Goal: Transaction & Acquisition: Purchase product/service

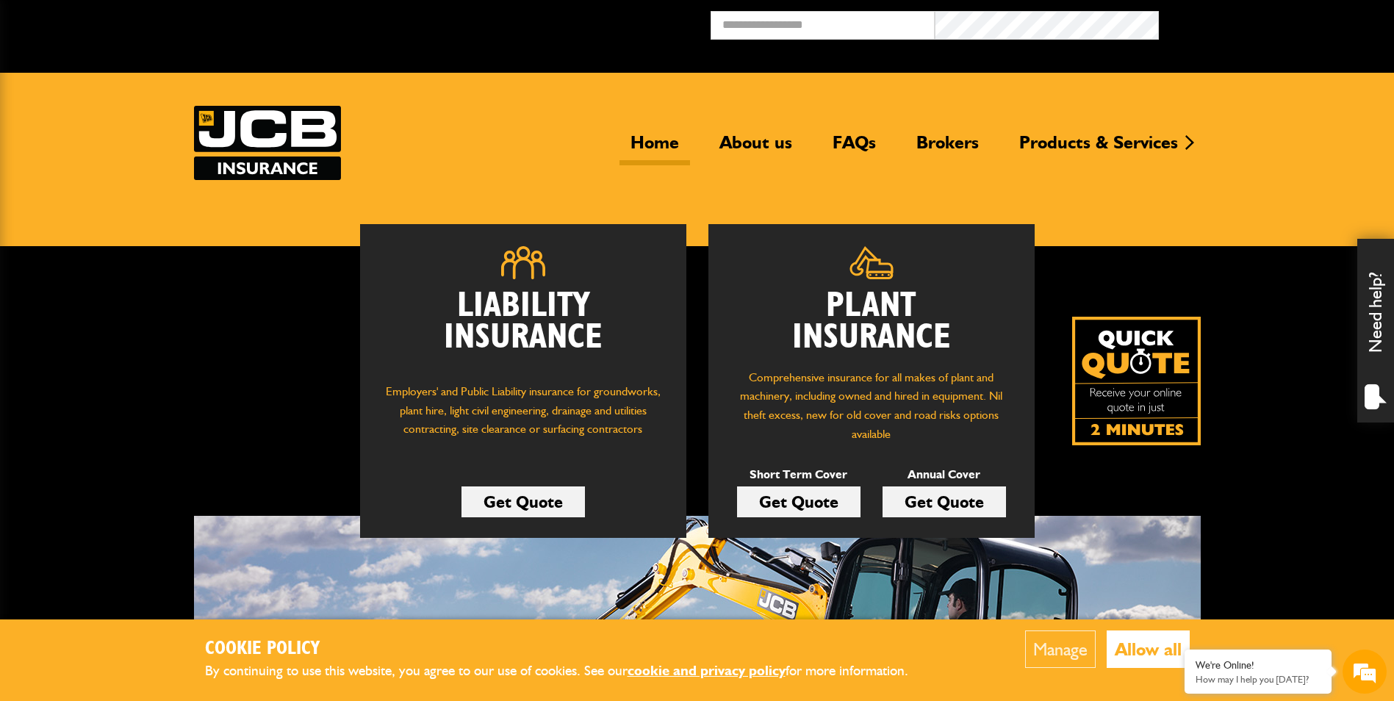
scroll to position [74, 0]
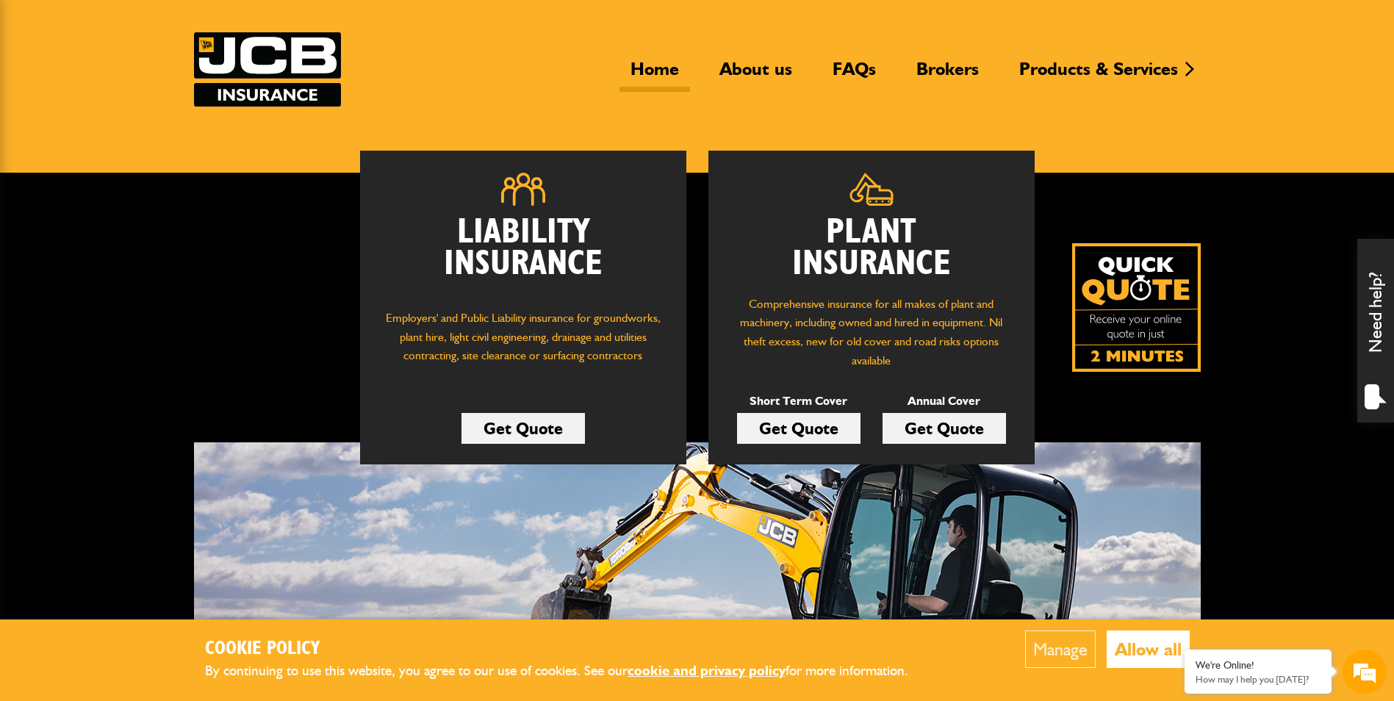
click at [809, 424] on link "Get Quote" at bounding box center [798, 428] width 123 height 31
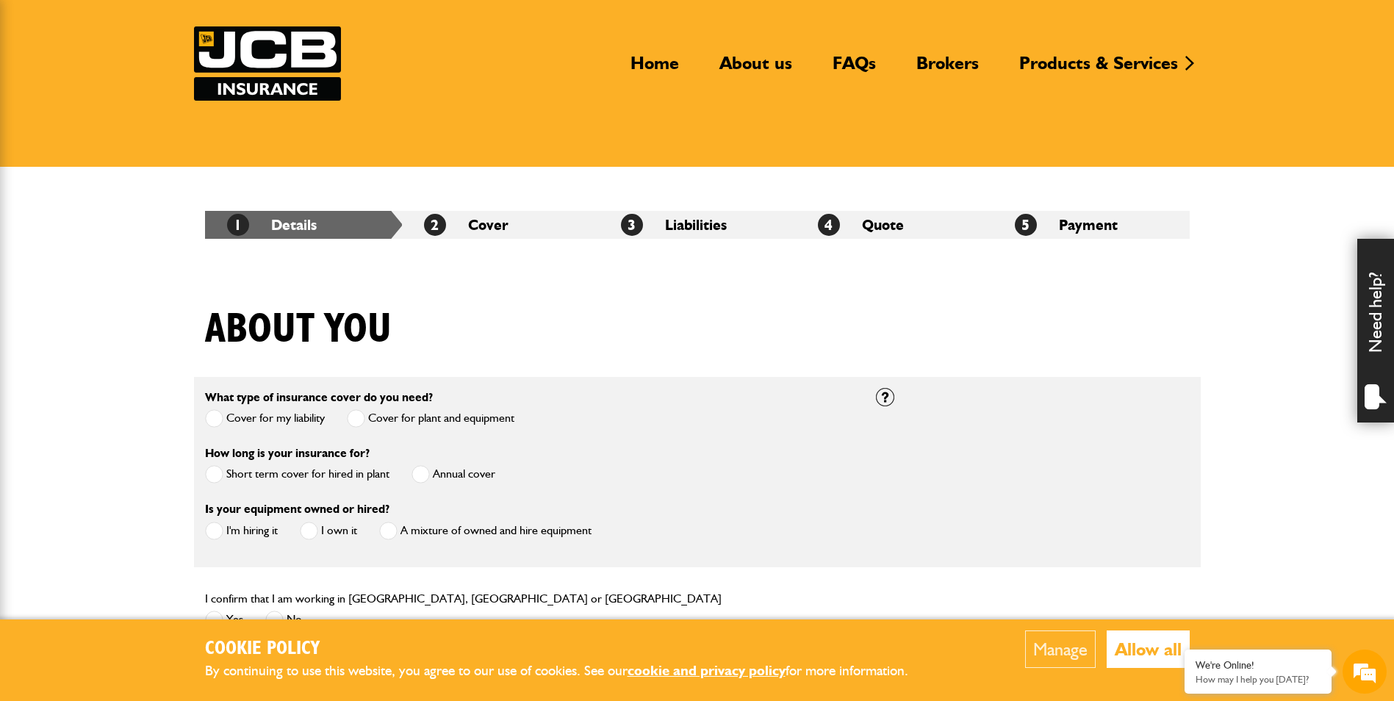
scroll to position [294, 0]
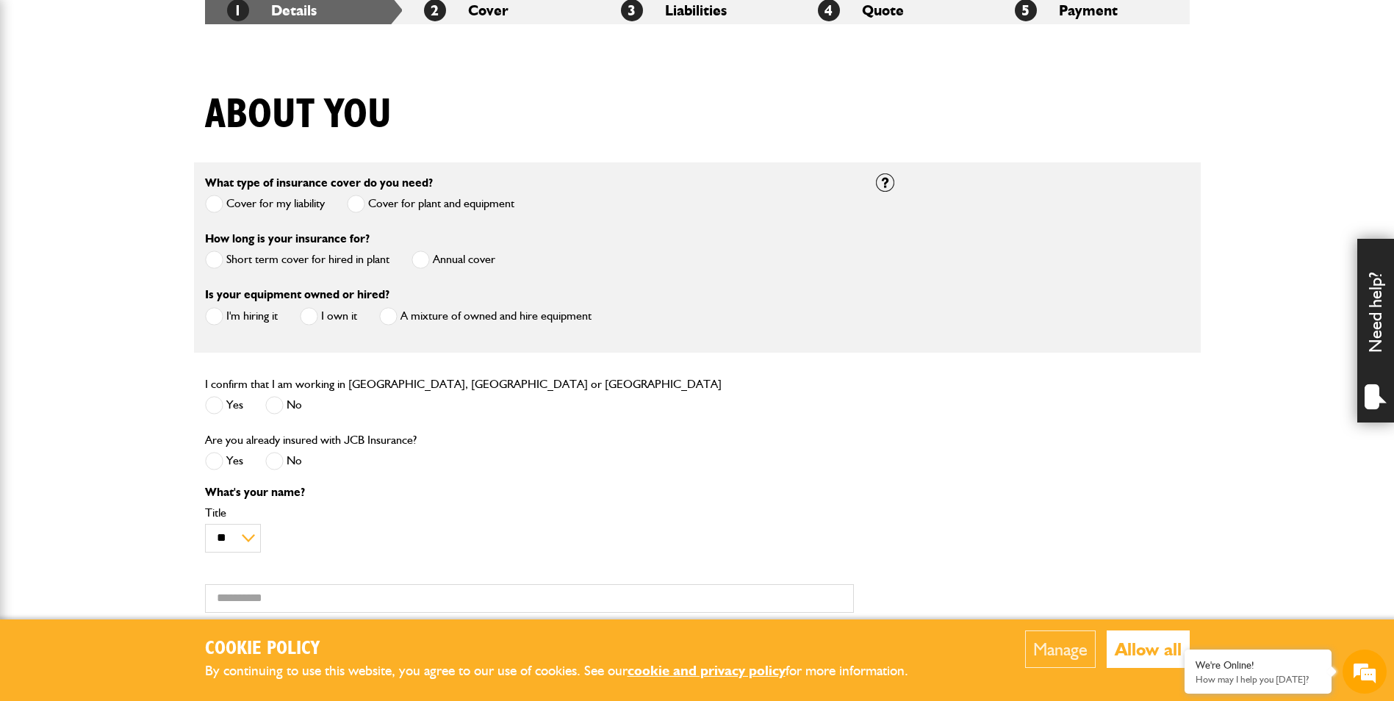
click at [212, 262] on span at bounding box center [214, 260] width 18 height 18
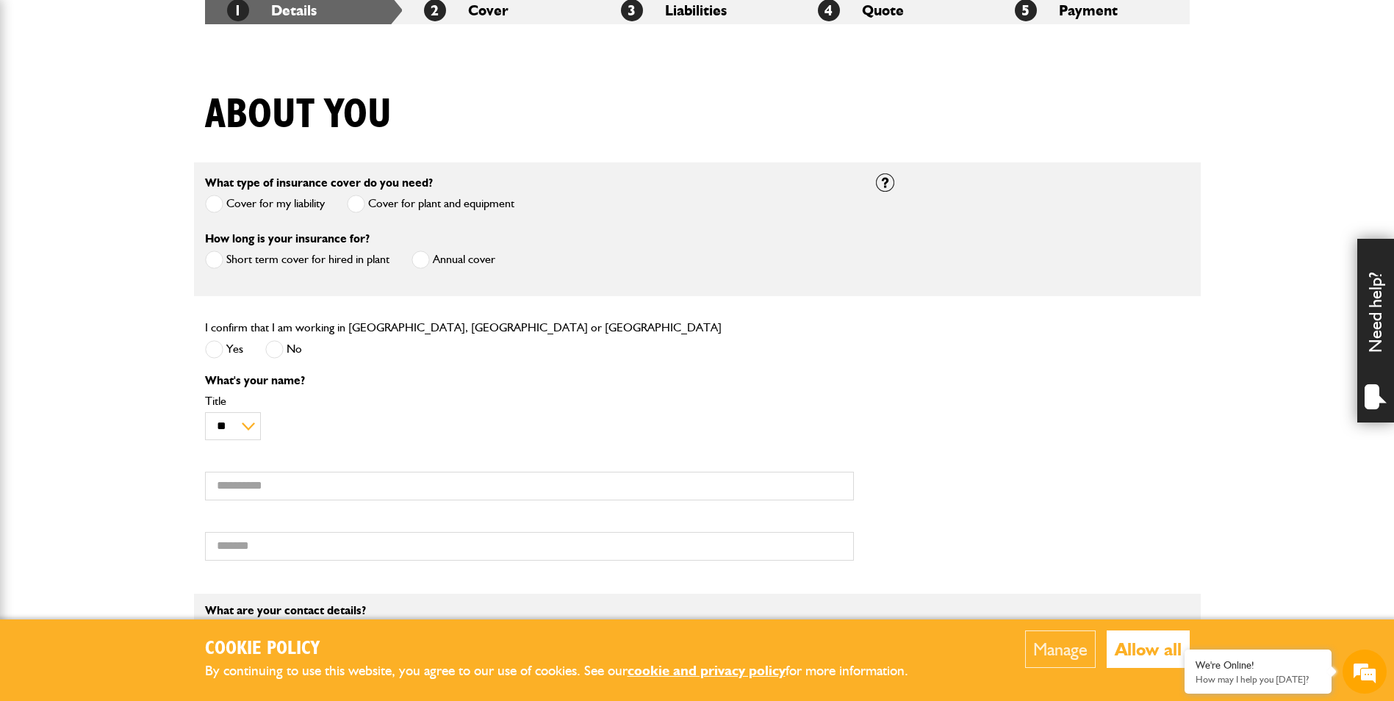
click at [222, 349] on span at bounding box center [214, 349] width 18 height 18
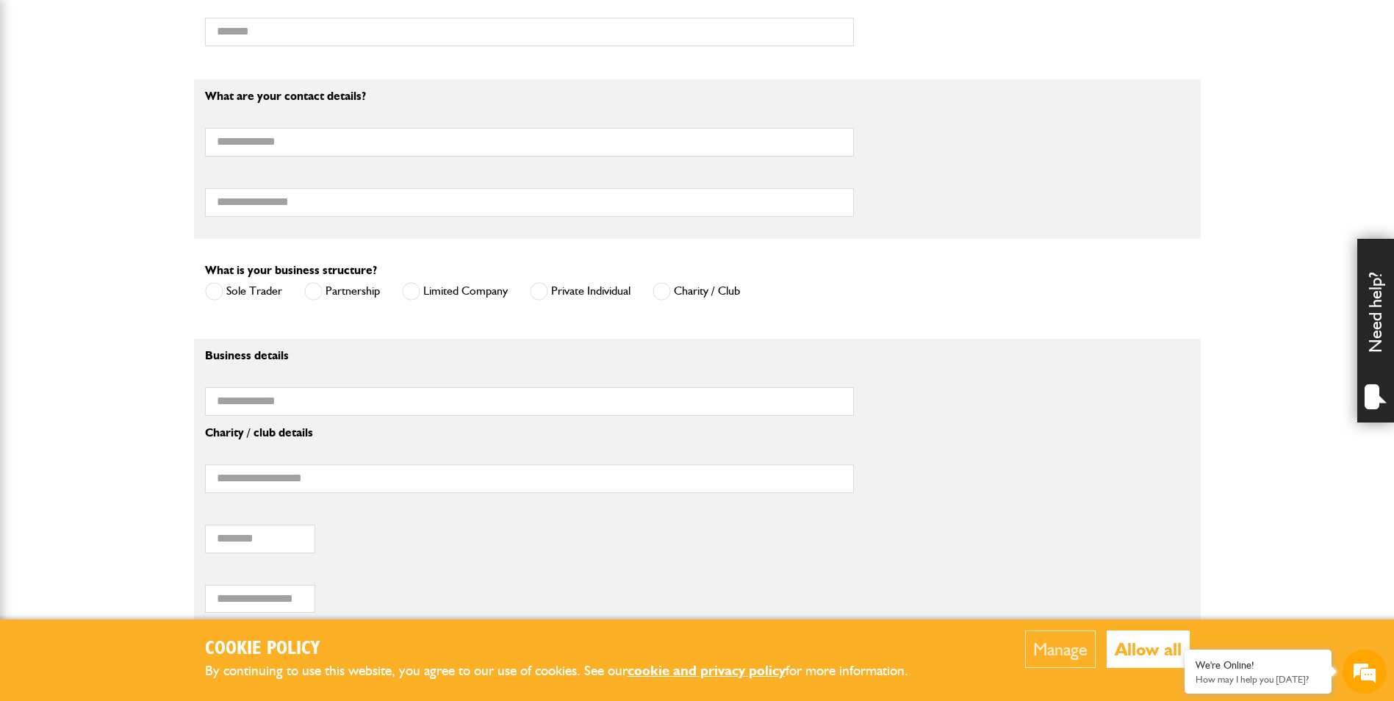
scroll to position [0, 0]
click at [411, 294] on span at bounding box center [411, 291] width 18 height 18
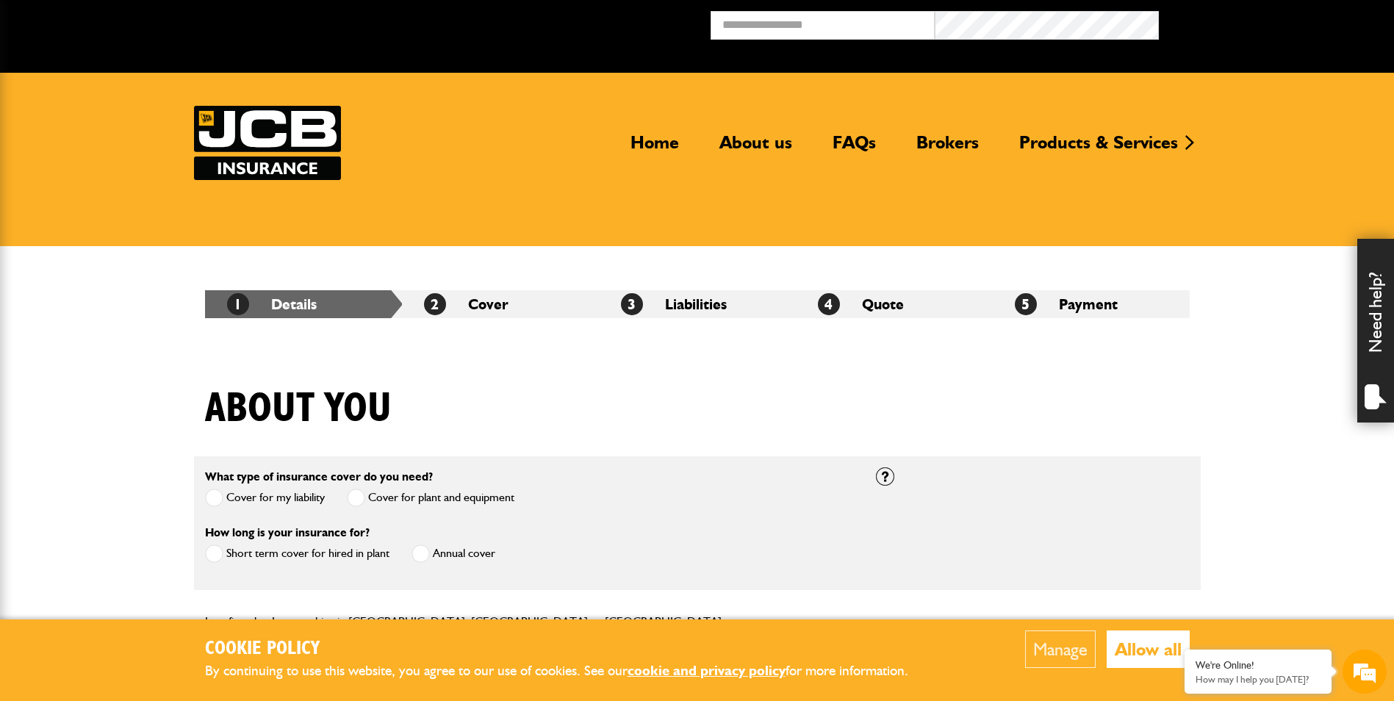
click at [1146, 644] on button "Allow all" at bounding box center [1148, 649] width 83 height 37
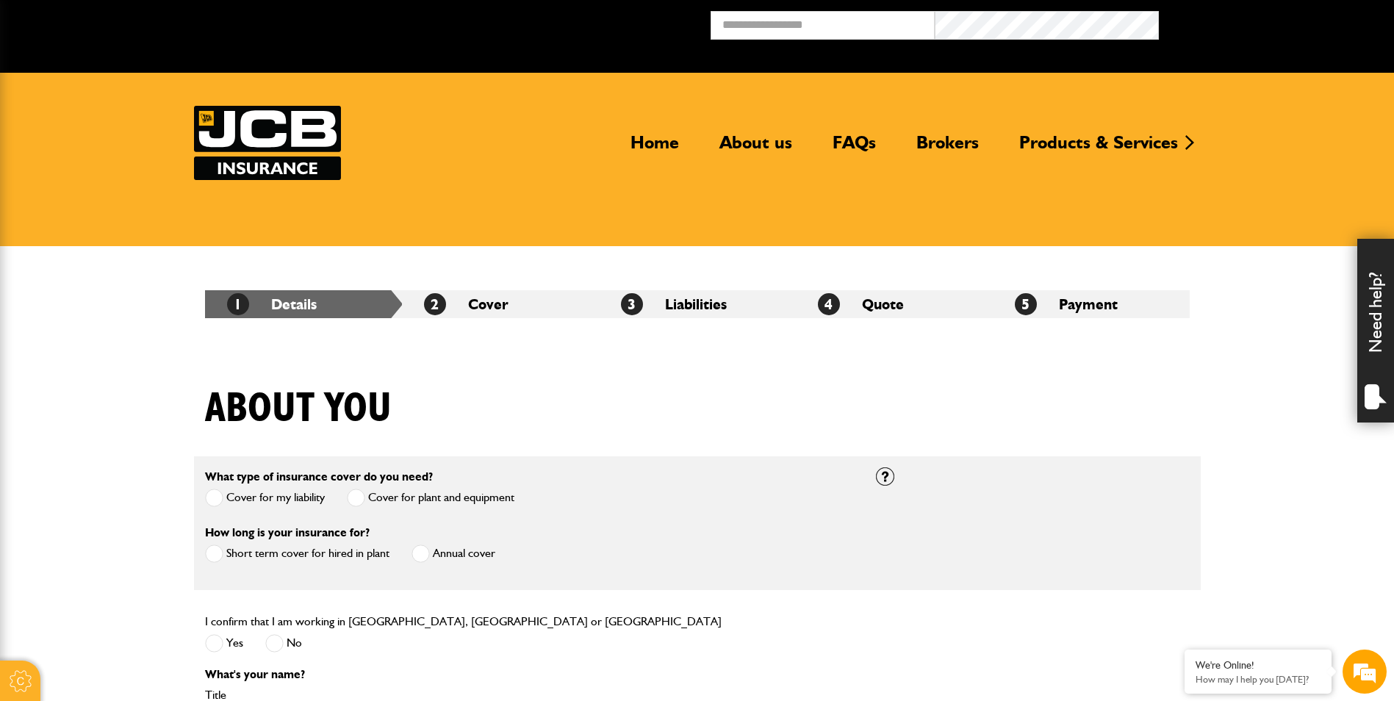
click at [271, 109] on img at bounding box center [267, 143] width 147 height 74
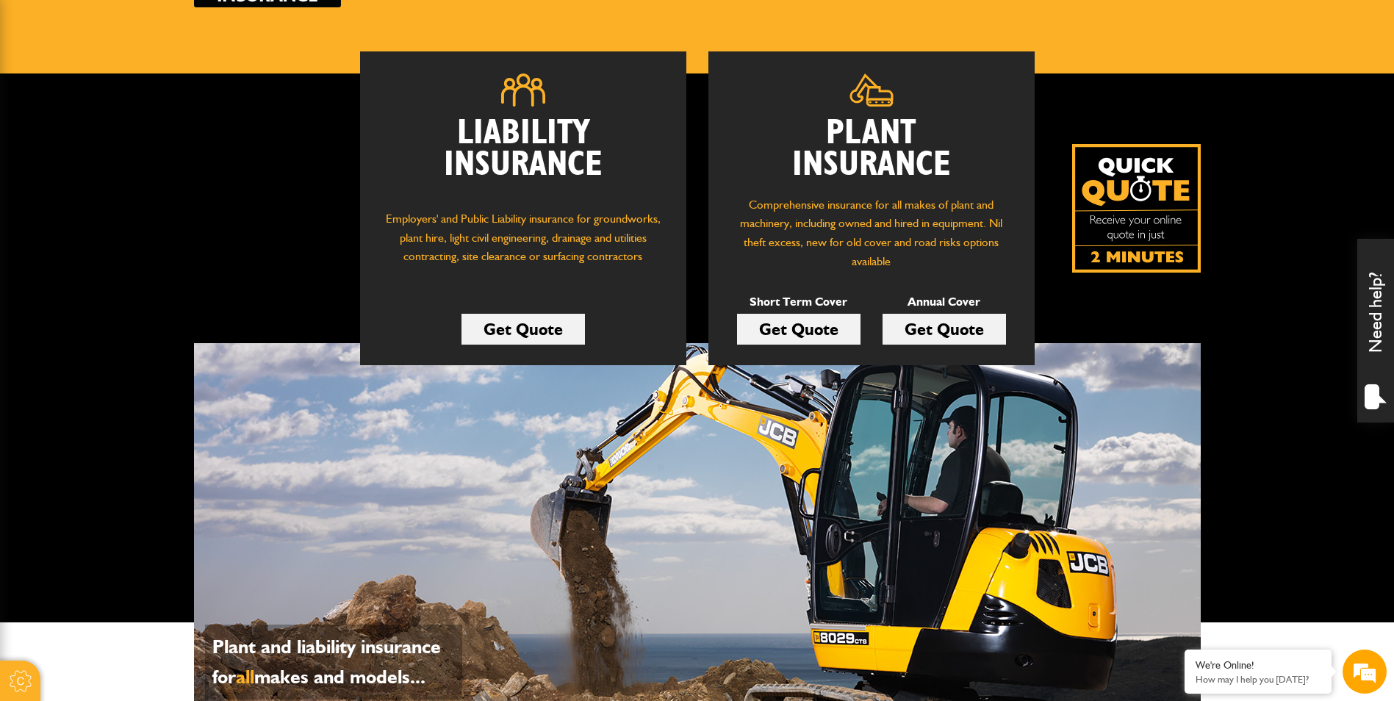
scroll to position [147, 0]
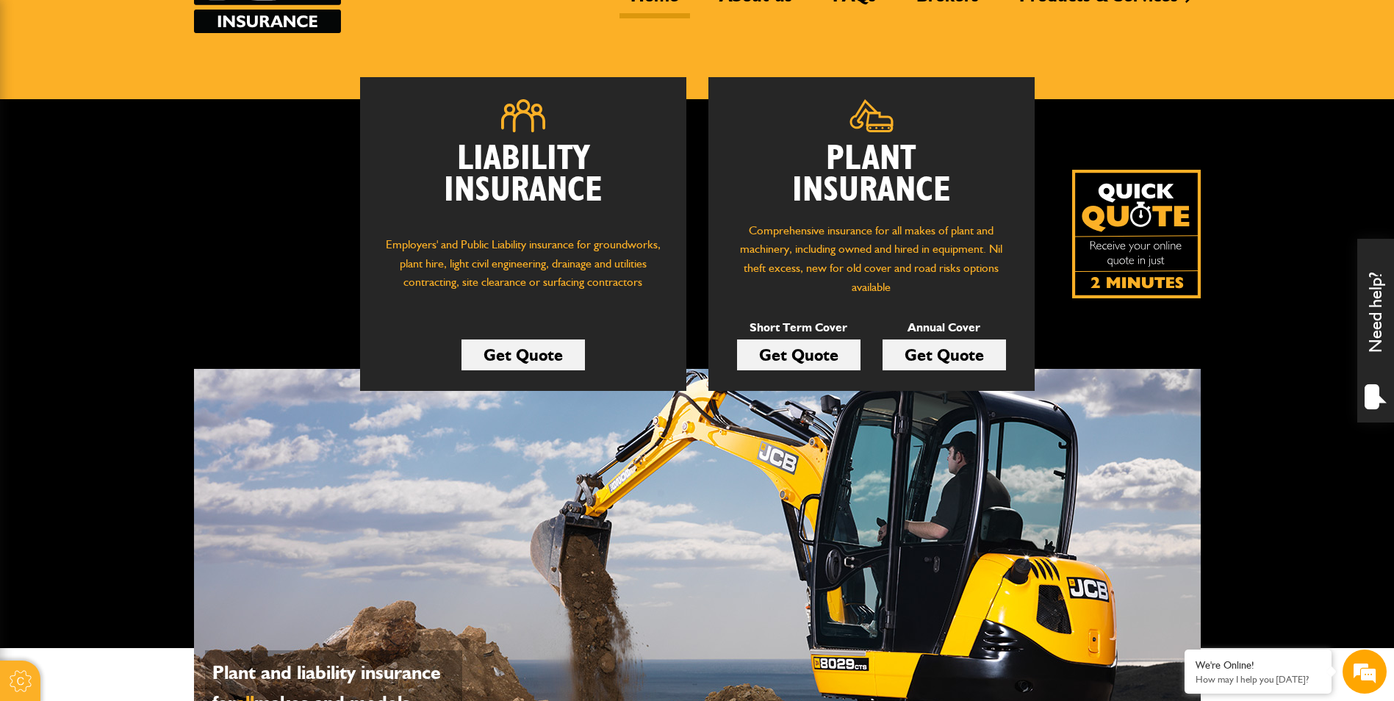
click at [808, 358] on link "Get Quote" at bounding box center [798, 355] width 123 height 31
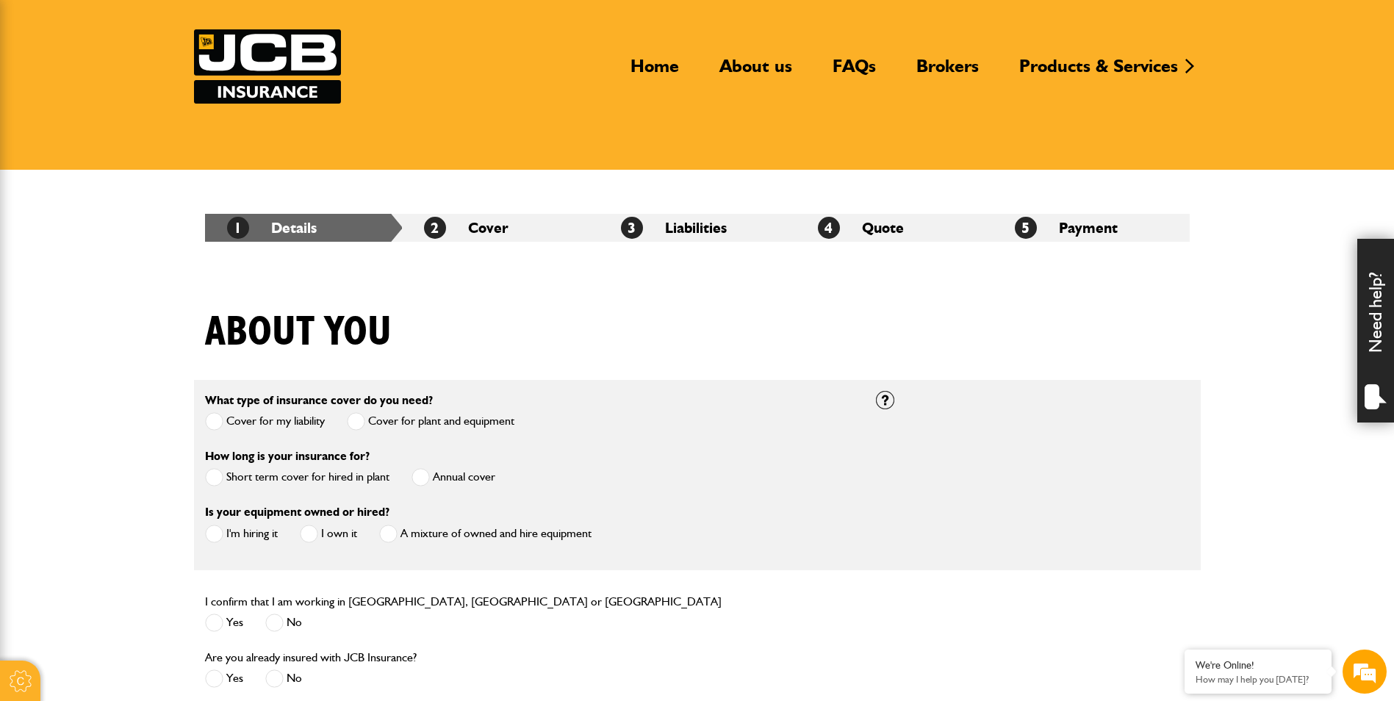
scroll to position [147, 0]
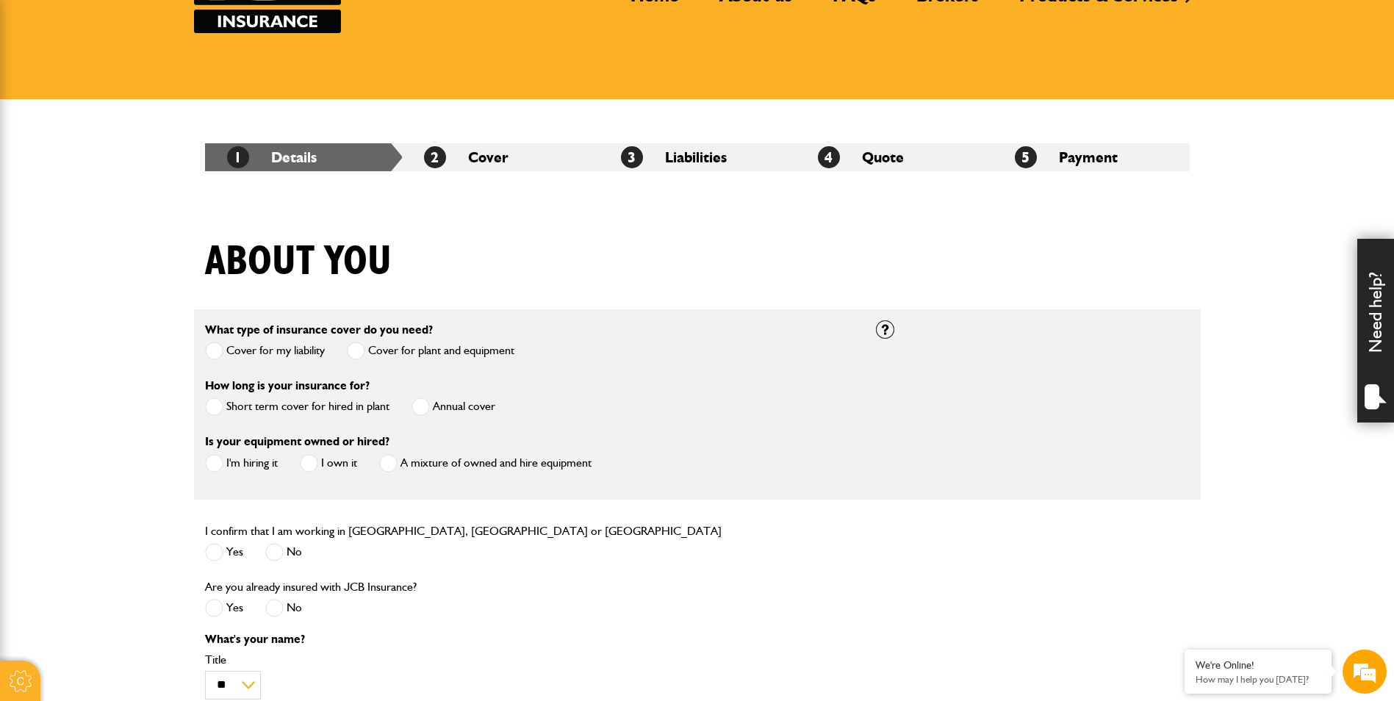
click at [217, 409] on span at bounding box center [214, 407] width 18 height 18
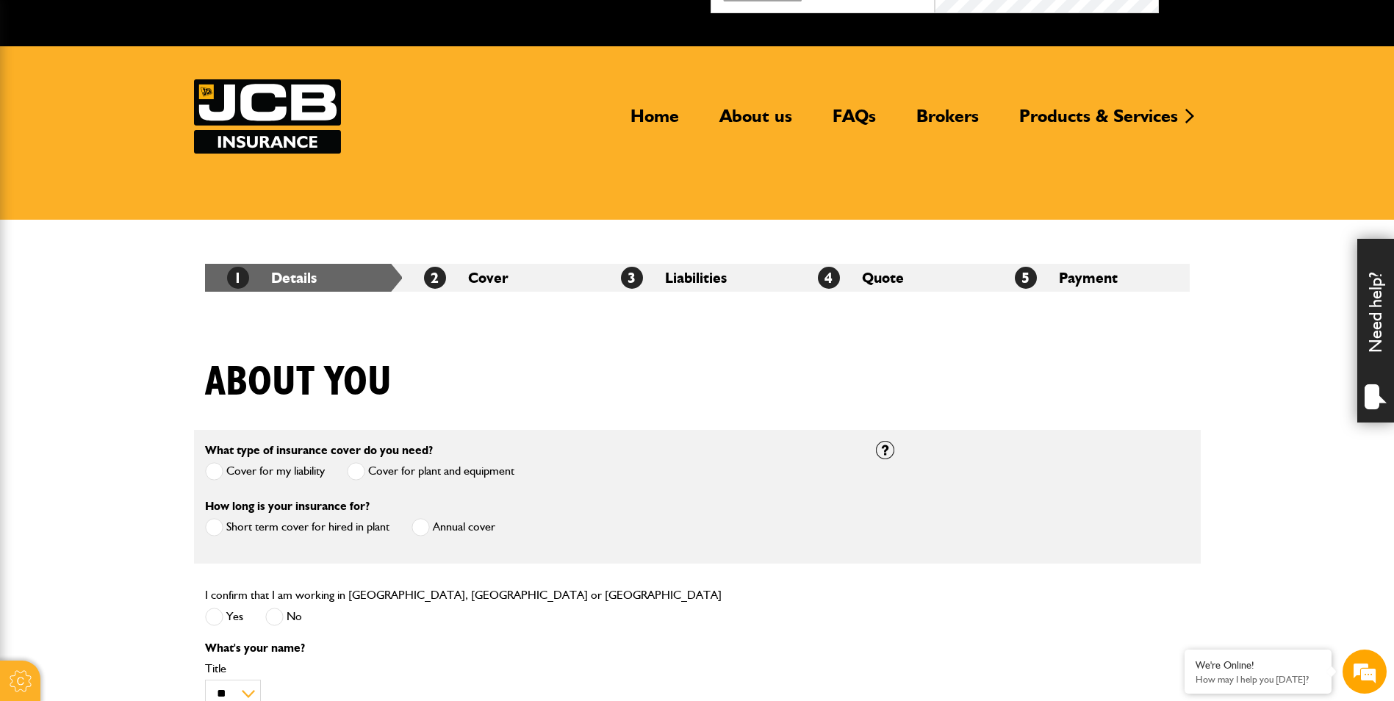
scroll to position [0, 0]
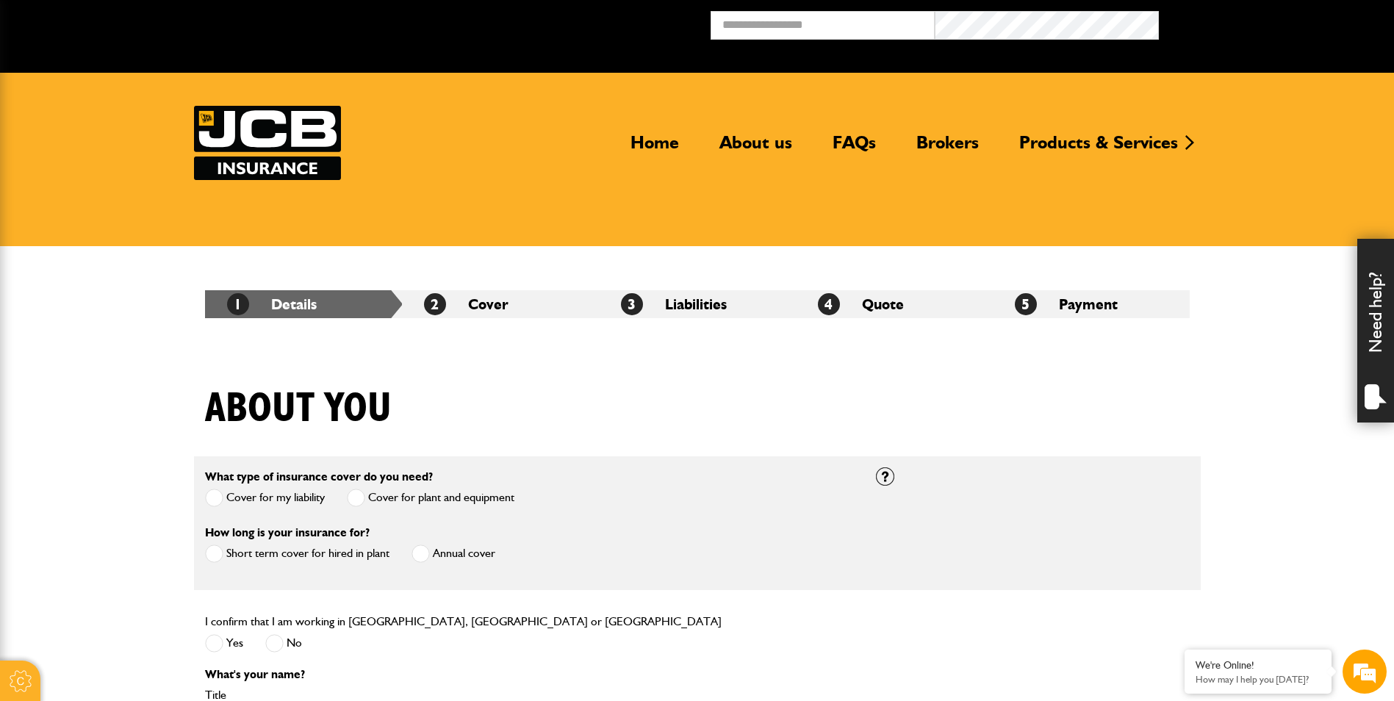
click at [273, 165] on img at bounding box center [267, 143] width 147 height 74
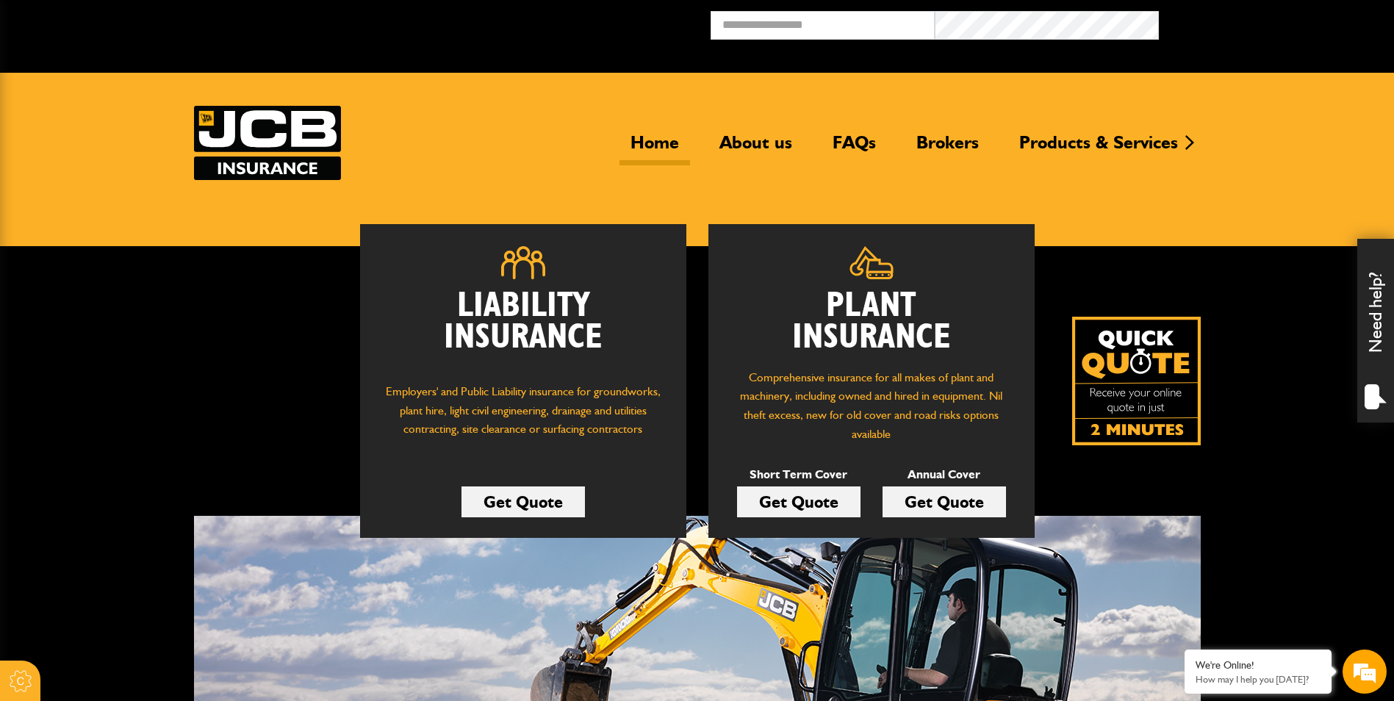
click at [1149, 415] on img at bounding box center [1136, 381] width 129 height 129
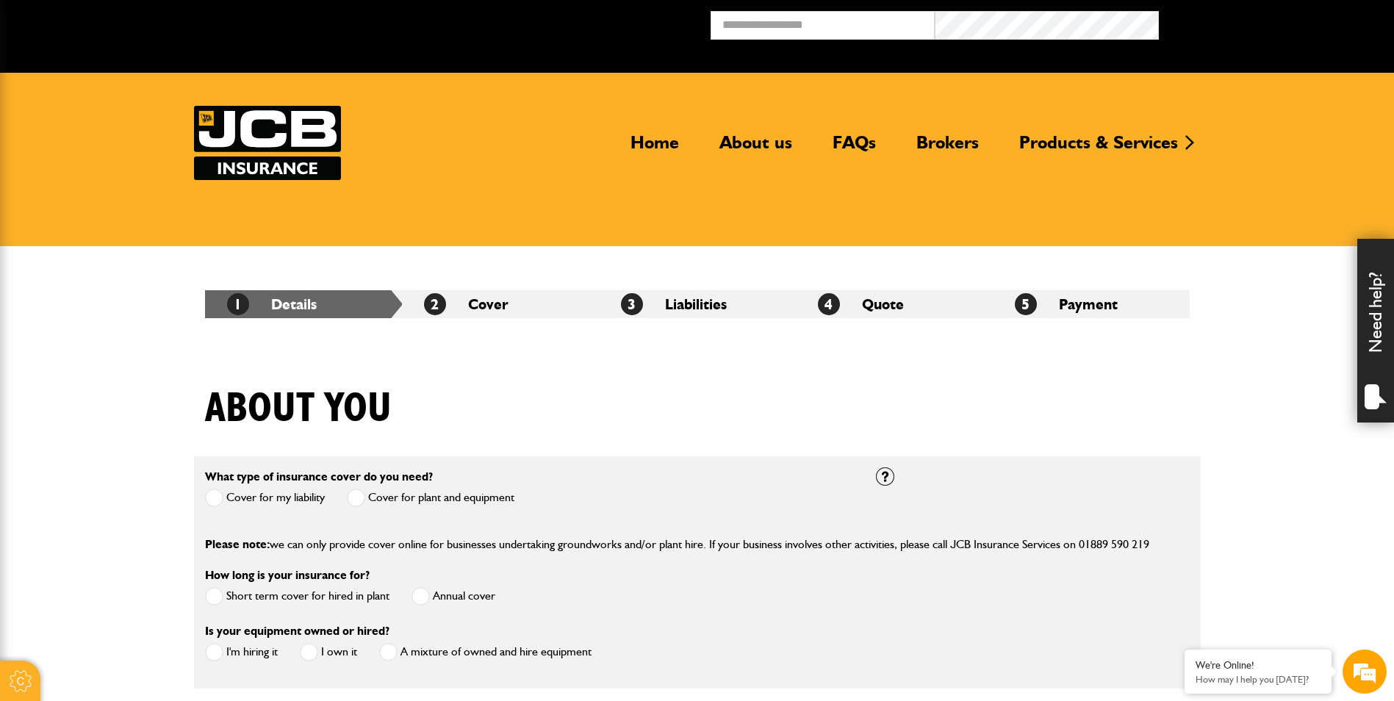
scroll to position [221, 0]
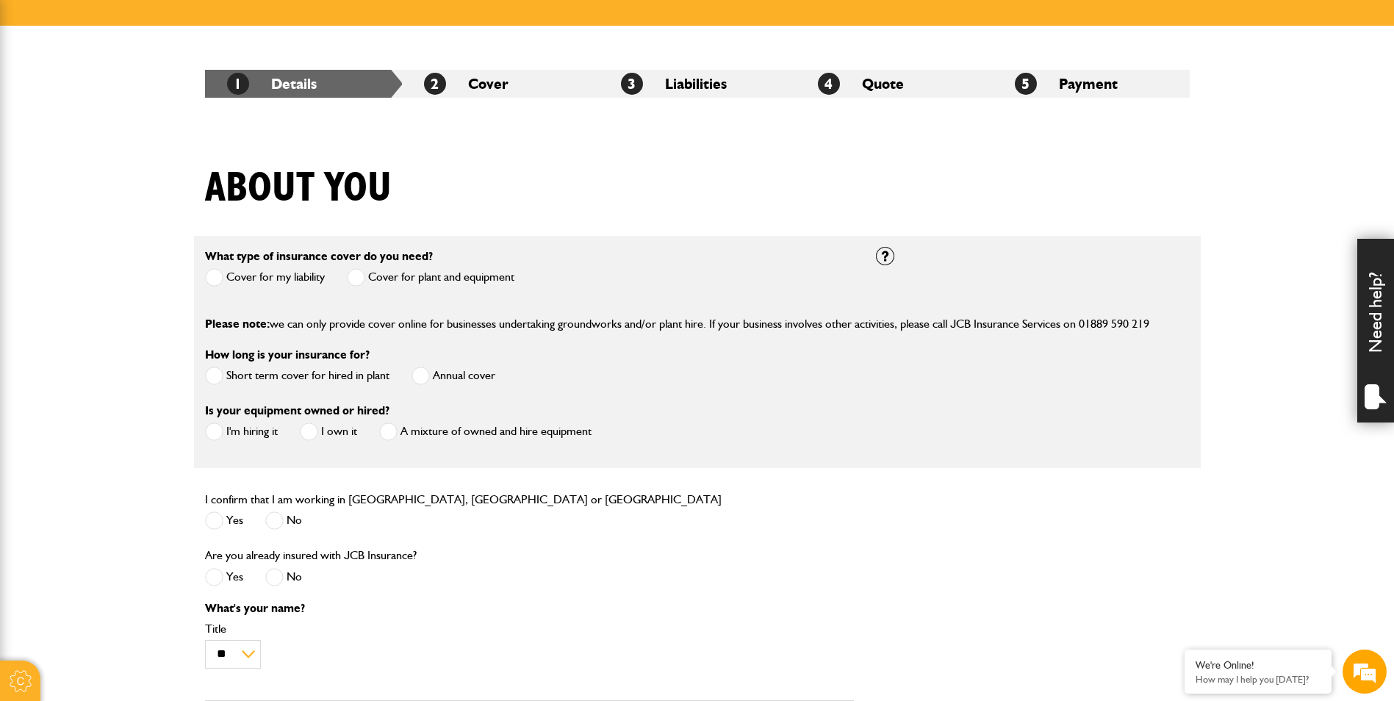
click at [354, 278] on span at bounding box center [356, 277] width 18 height 18
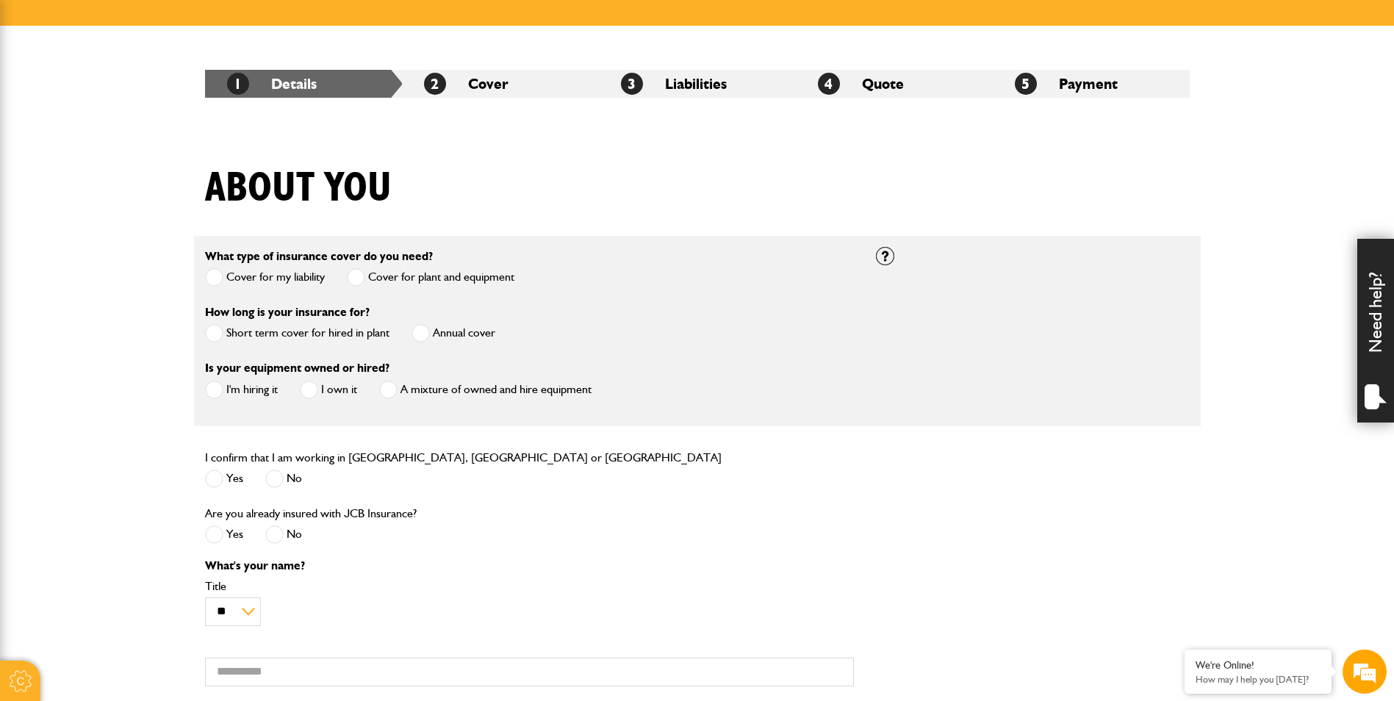
click at [217, 329] on span at bounding box center [214, 333] width 18 height 18
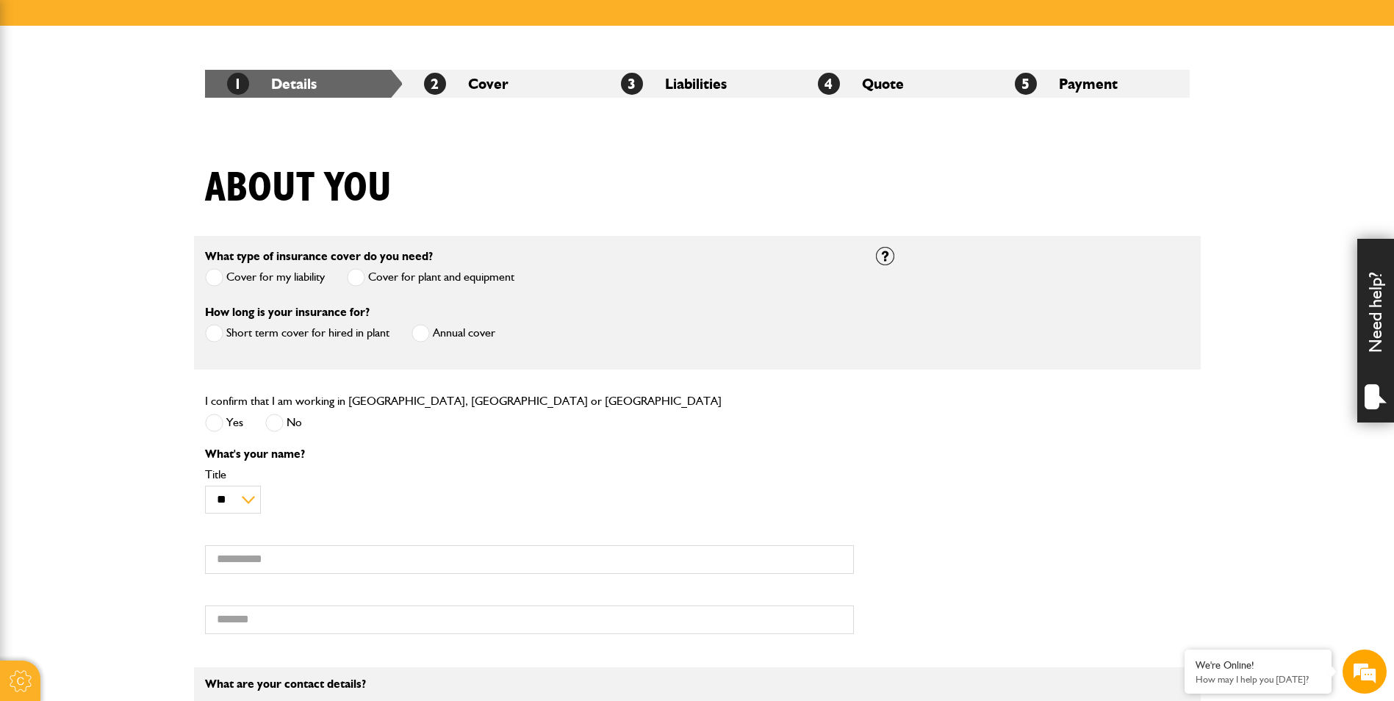
click at [214, 420] on span at bounding box center [214, 423] width 18 height 18
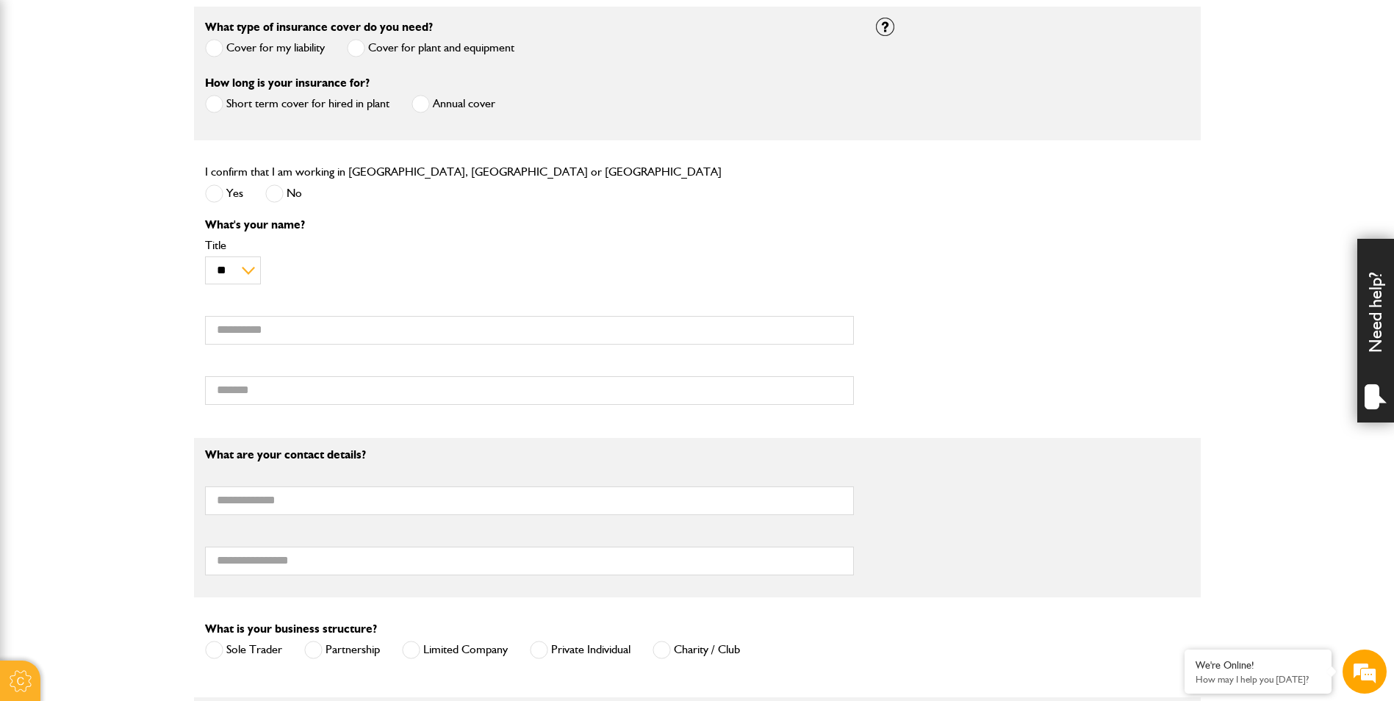
scroll to position [368, 0]
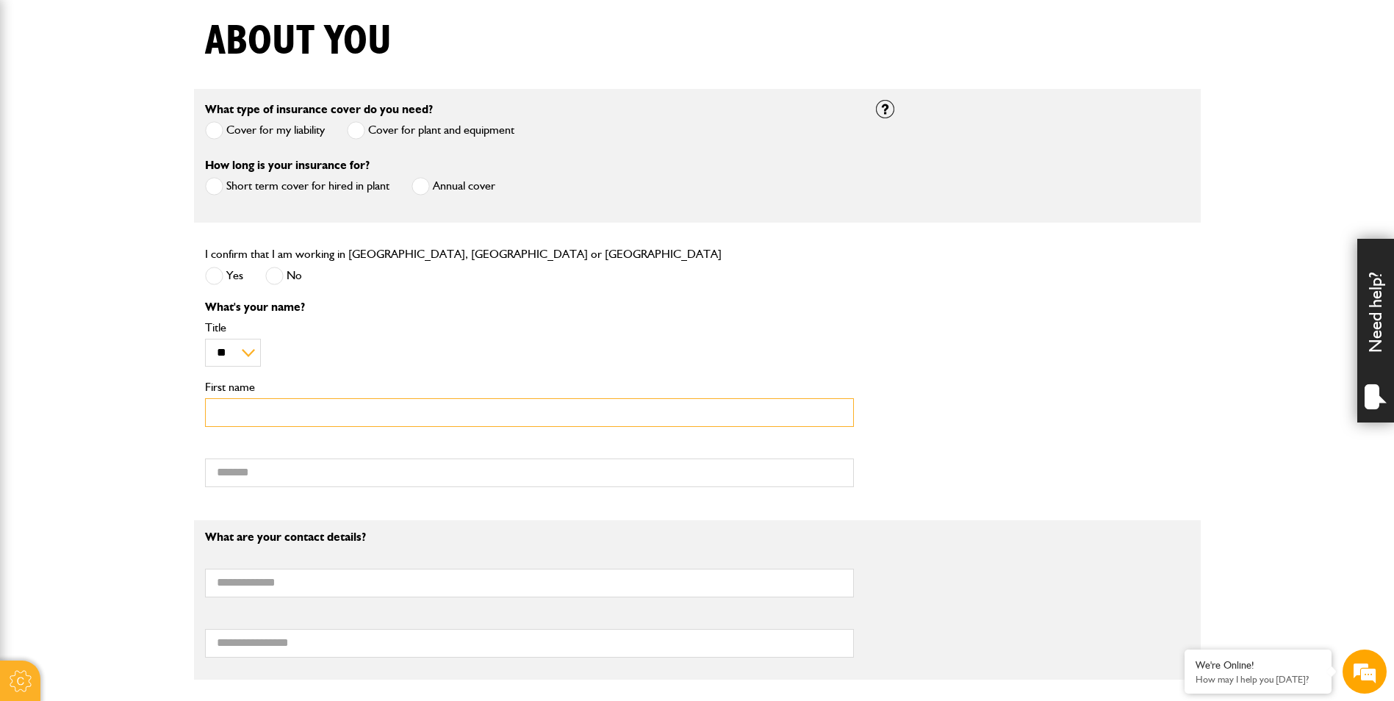
click at [340, 412] on input "First name" at bounding box center [529, 412] width 649 height 29
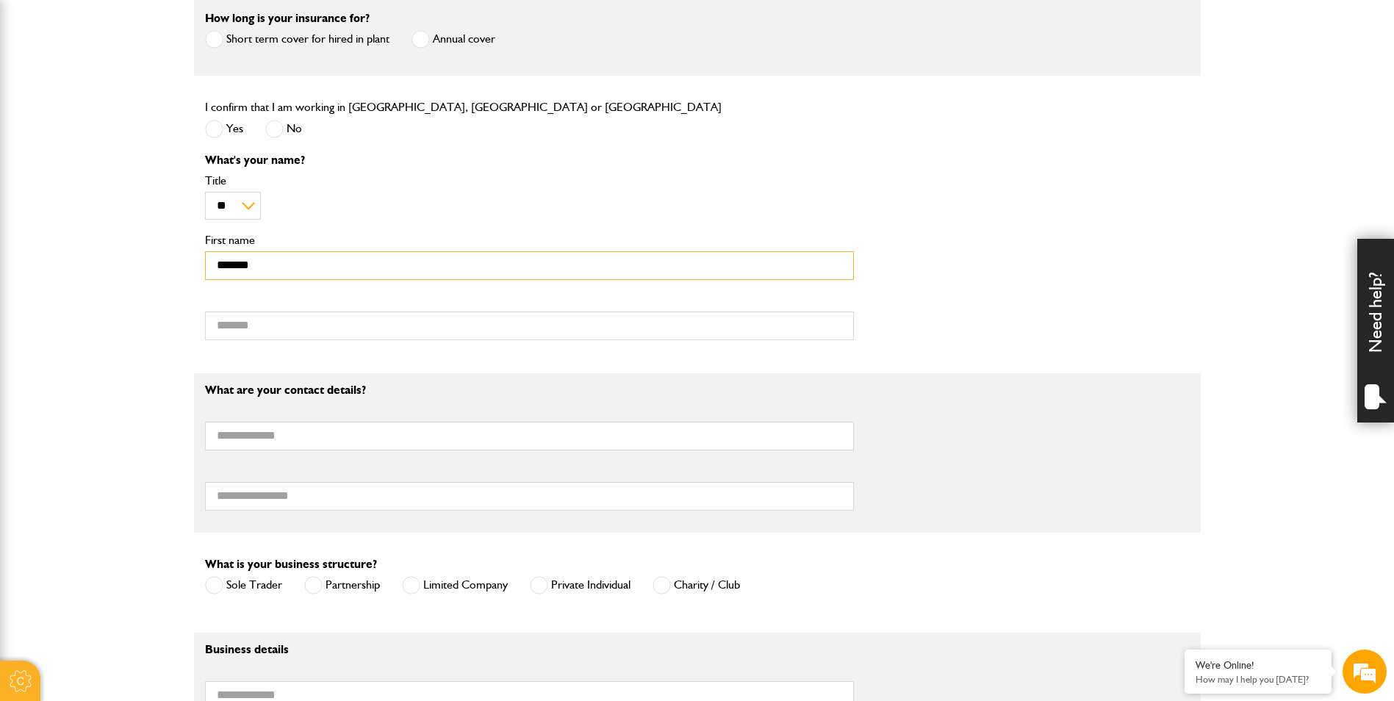
type input "*******"
click at [343, 438] on input "Email address" at bounding box center [529, 436] width 649 height 29
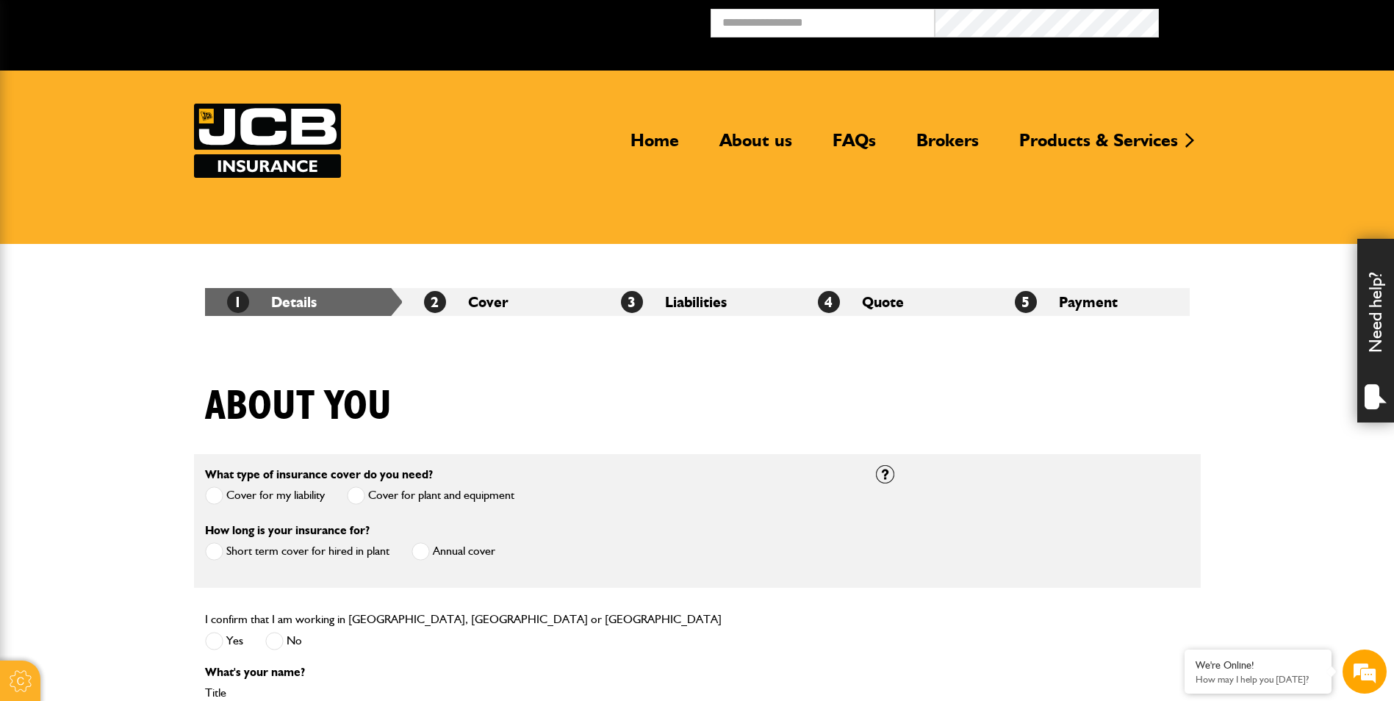
scroll to position [0, 0]
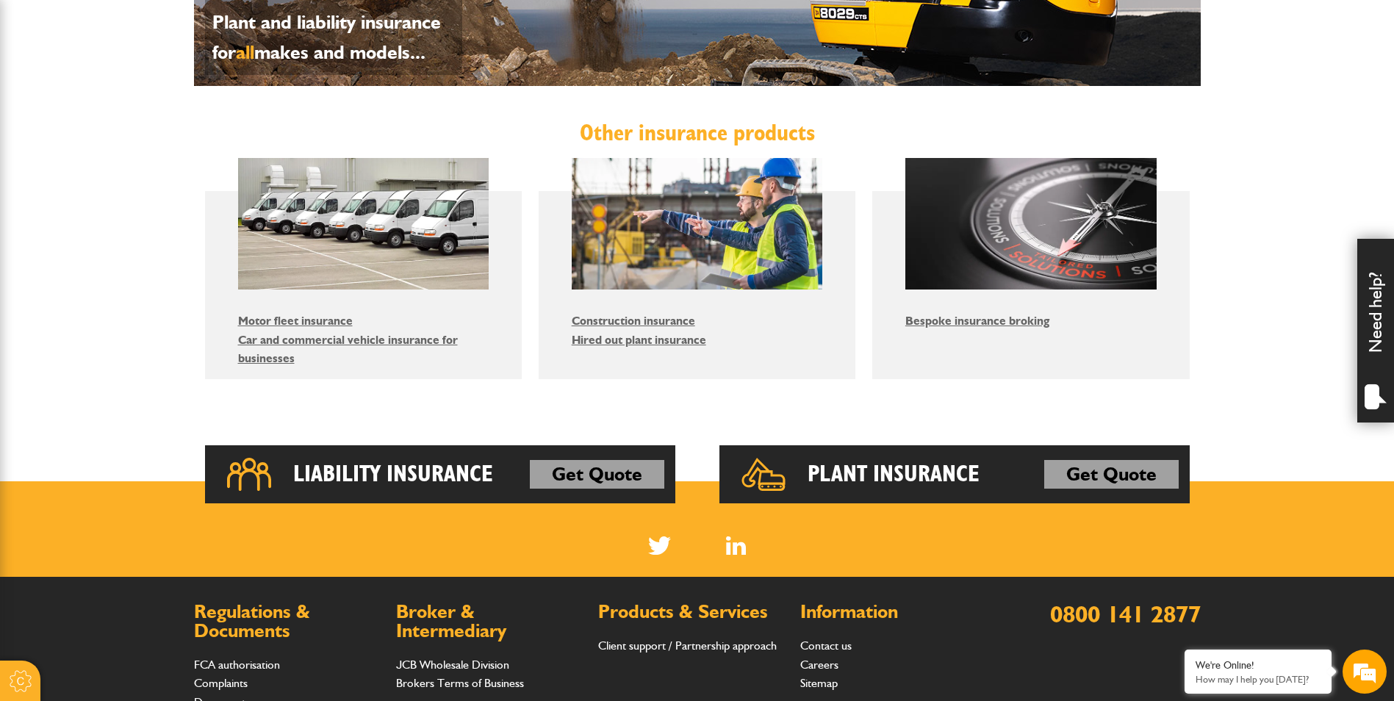
scroll to position [882, 0]
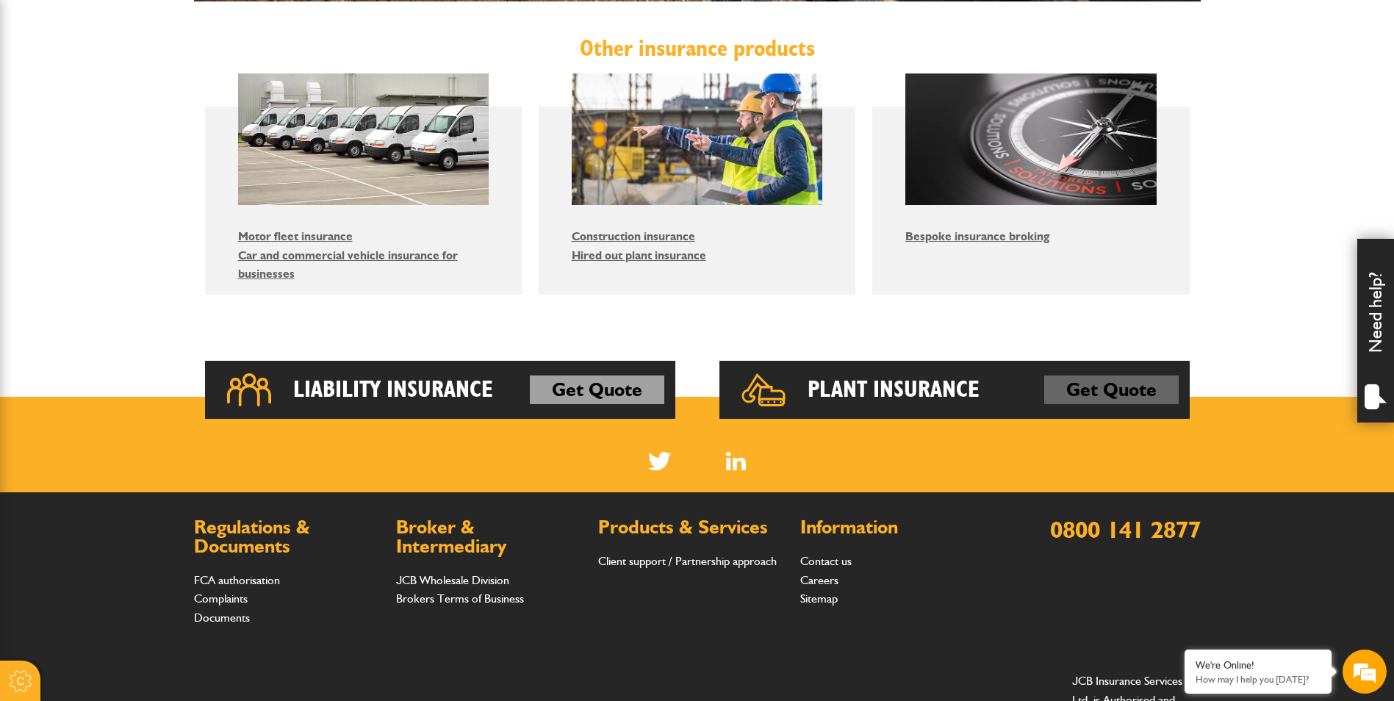
click at [1100, 394] on link "Get Quote" at bounding box center [1112, 390] width 135 height 29
click at [1371, 669] on em at bounding box center [1365, 672] width 40 height 40
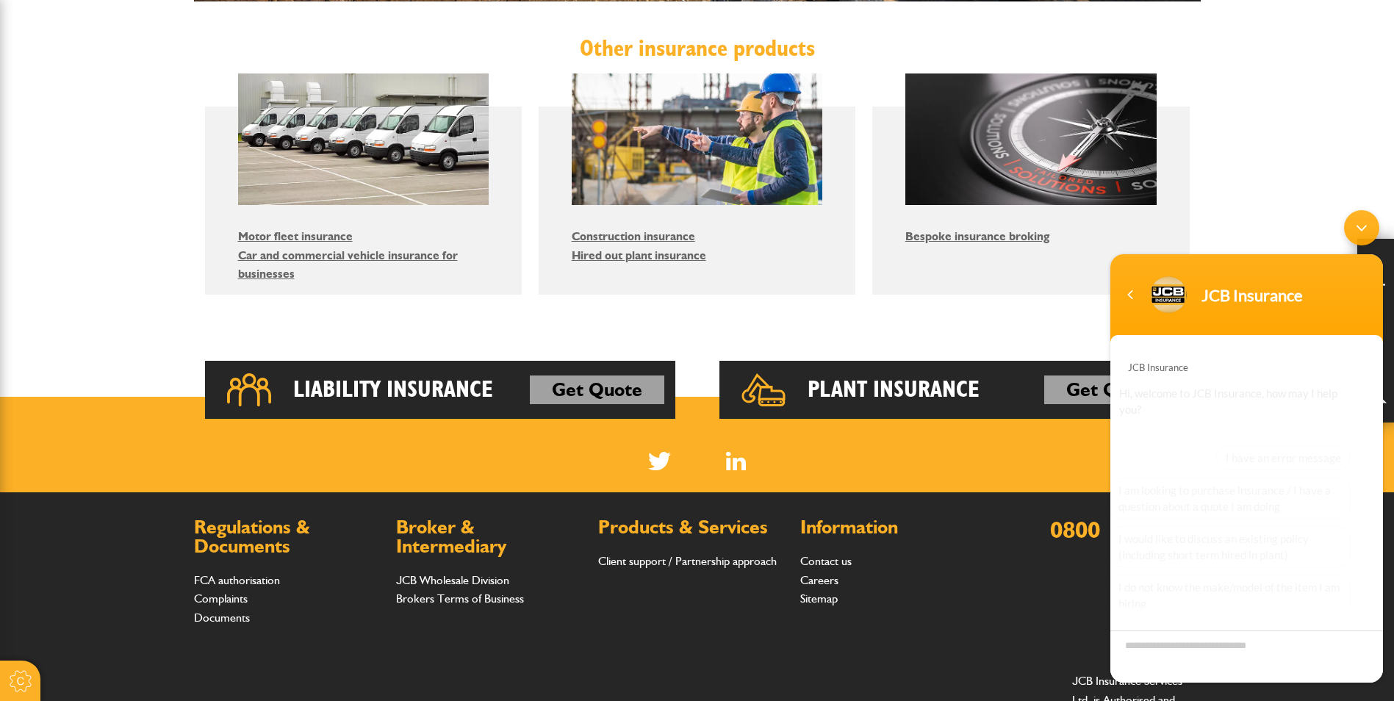
scroll to position [98, 0]
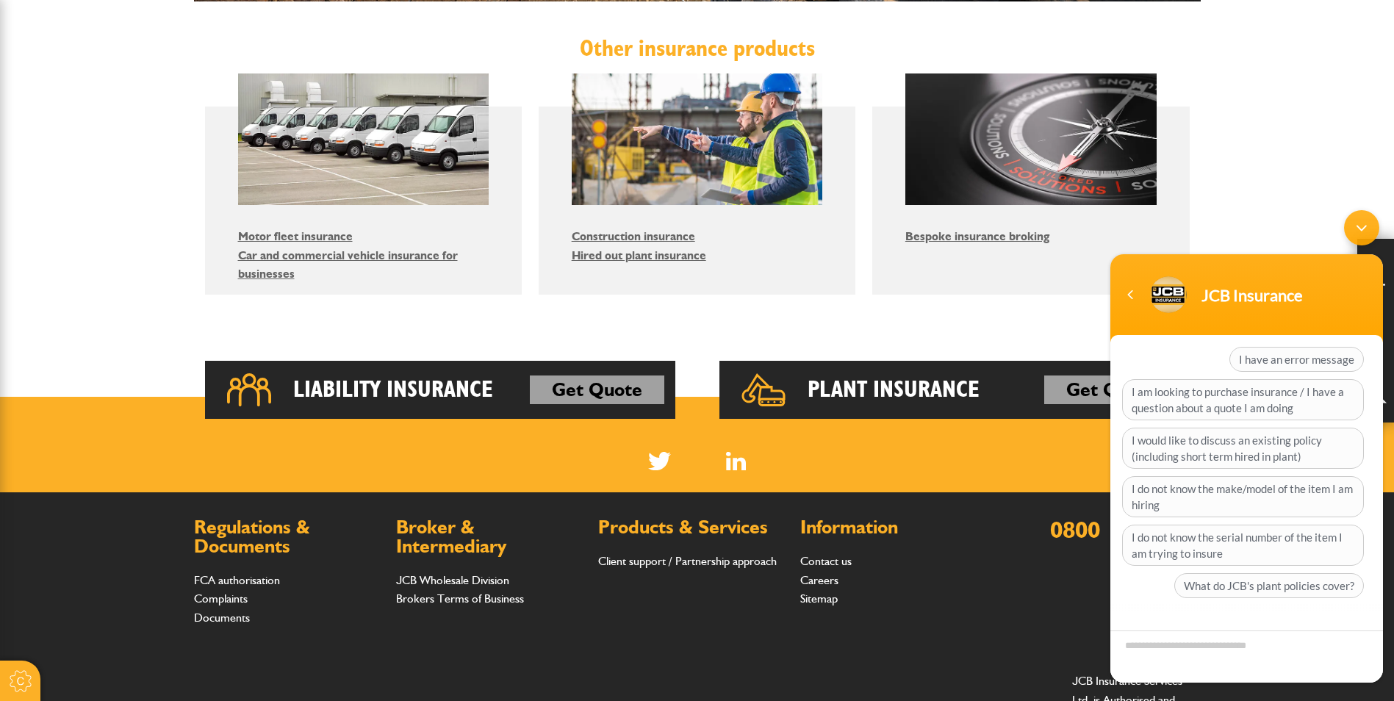
click at [1358, 235] on div "Minimize live chat window" at bounding box center [1361, 227] width 35 height 35
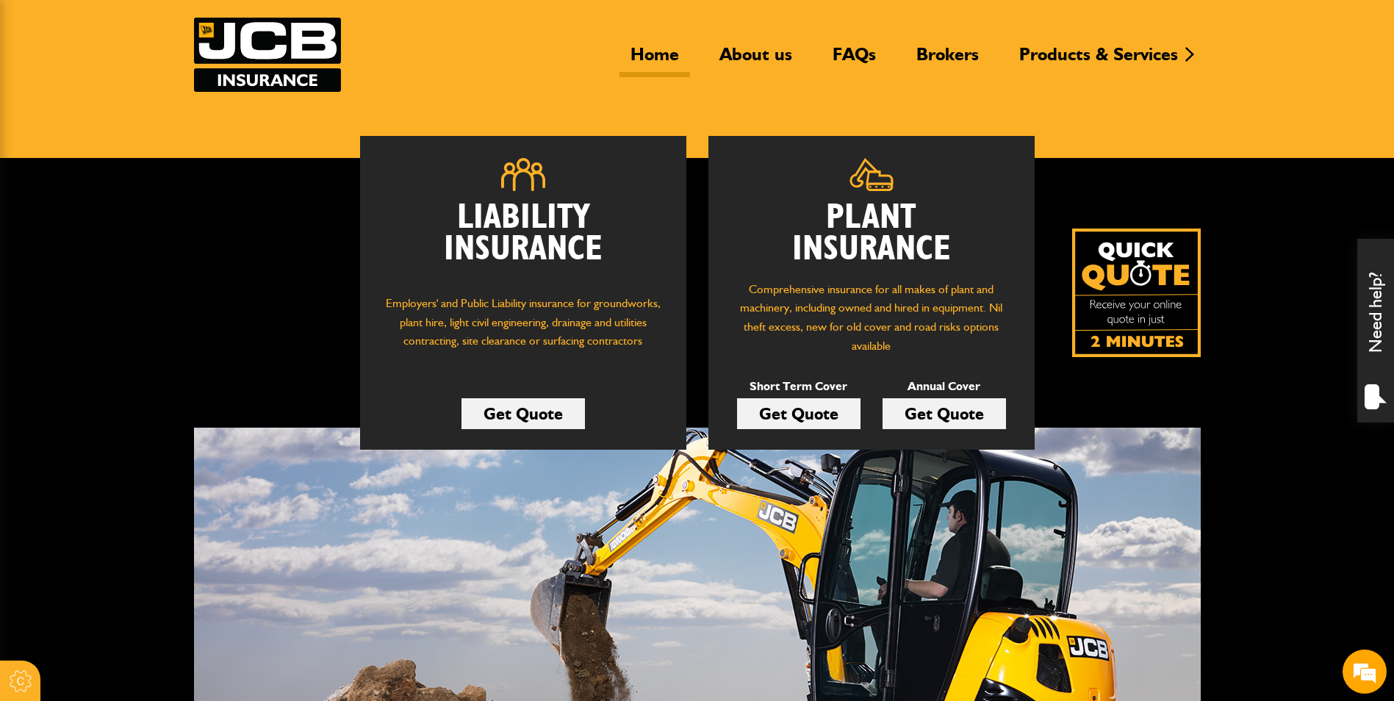
scroll to position [0, 0]
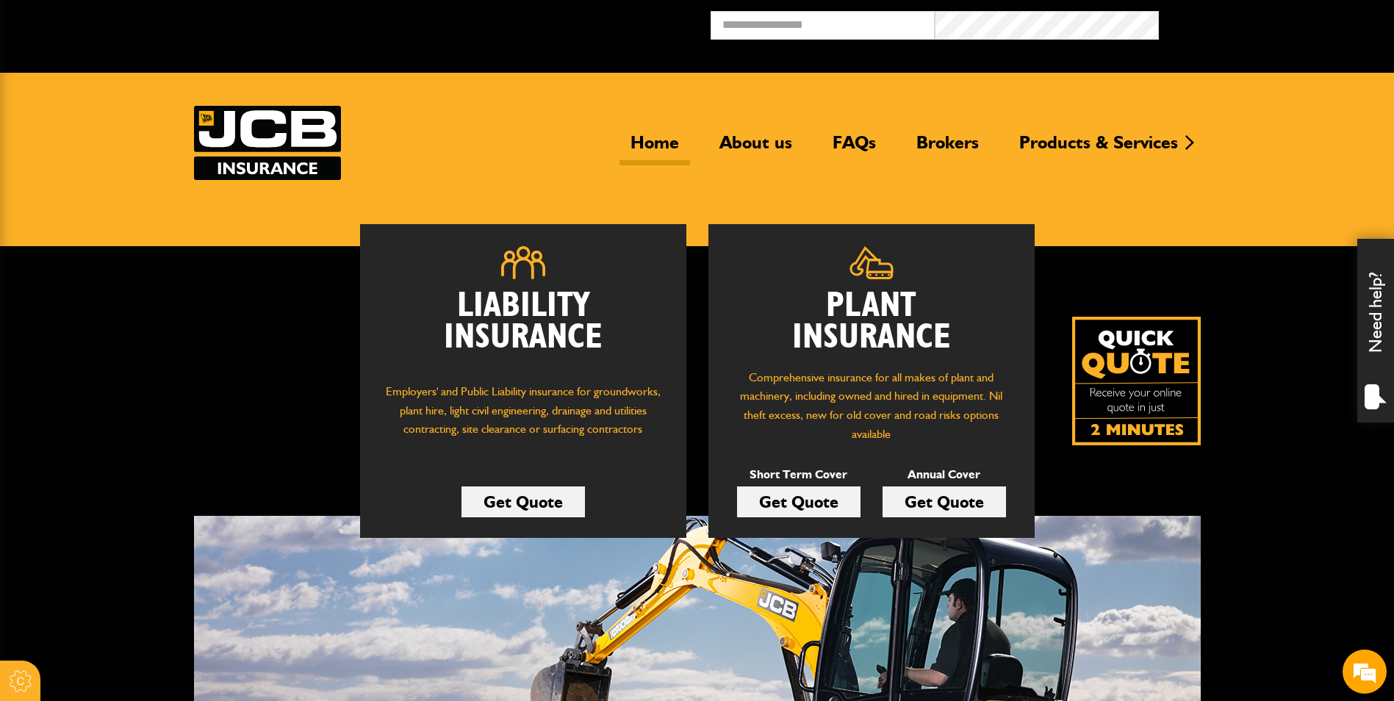
click at [807, 504] on link "Get Quote" at bounding box center [798, 502] width 123 height 31
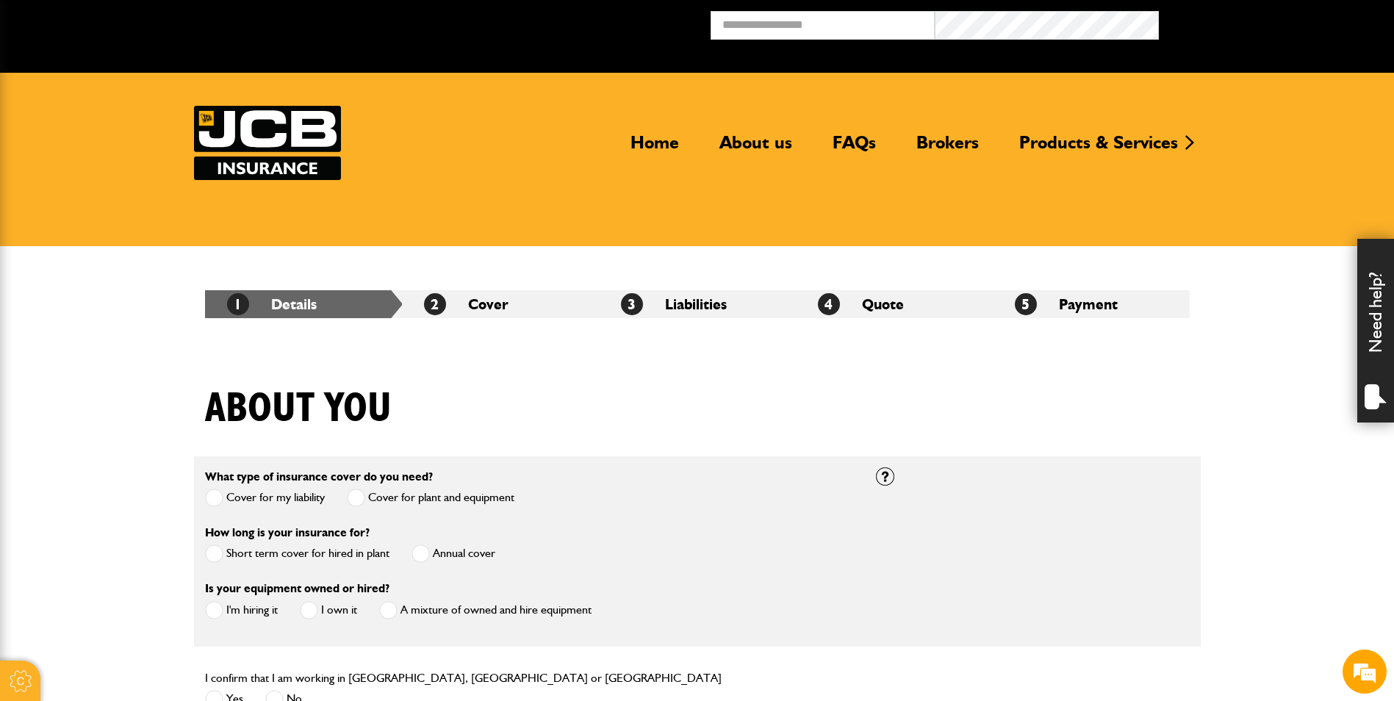
scroll to position [98, 0]
click at [665, 143] on link "Home" at bounding box center [655, 149] width 71 height 34
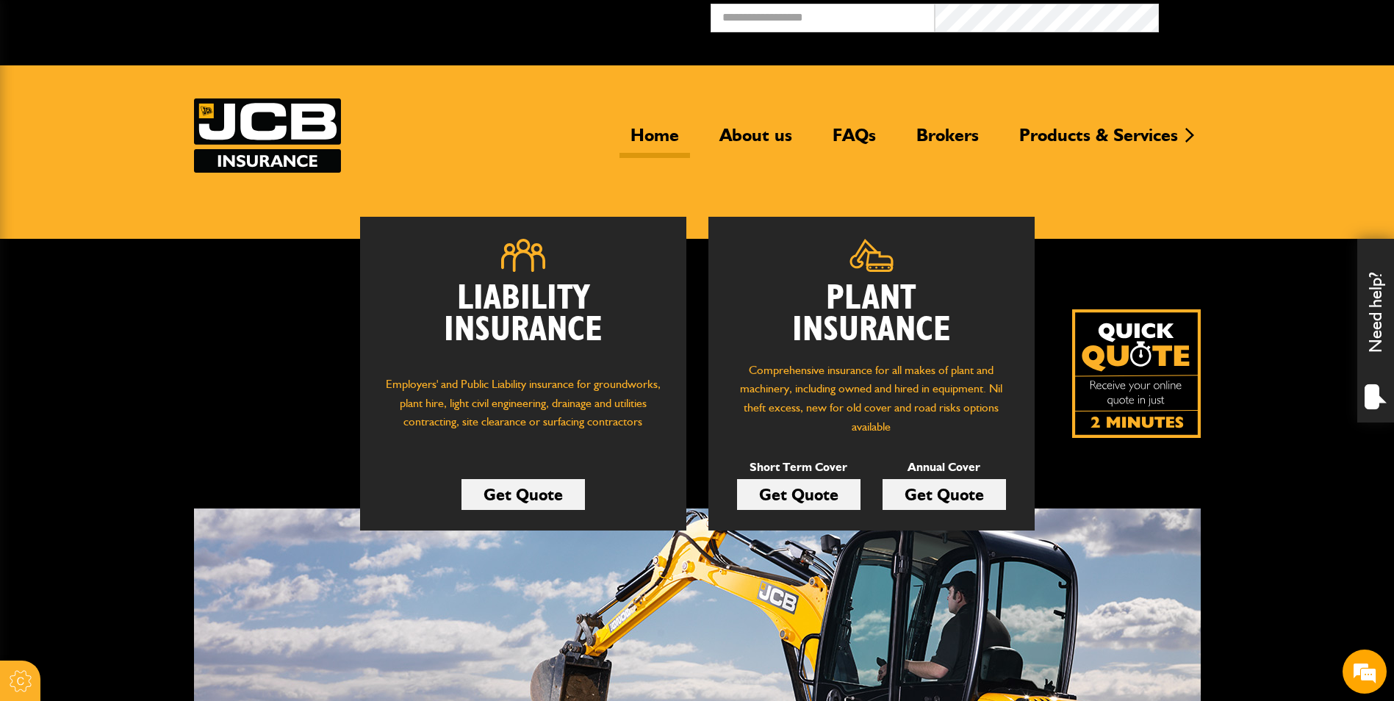
scroll to position [10, 0]
